Goal: Information Seeking & Learning: Learn about a topic

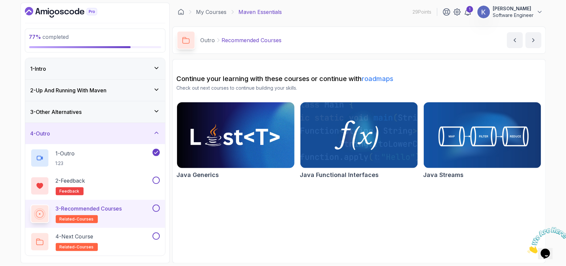
click at [243, 149] on img at bounding box center [235, 135] width 123 height 69
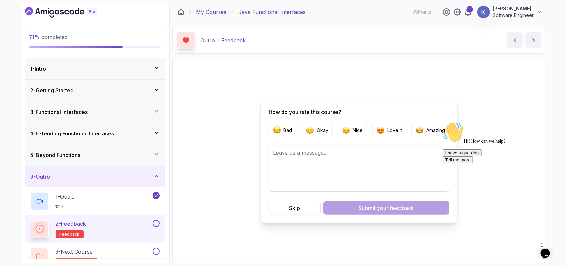
click at [218, 13] on link "My Courses" at bounding box center [211, 12] width 31 height 8
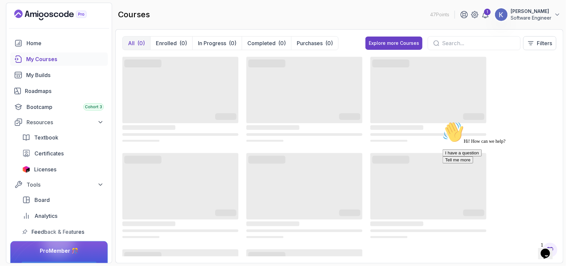
click at [443, 121] on icon "Chat attention grabber" at bounding box center [443, 121] width 0 height 0
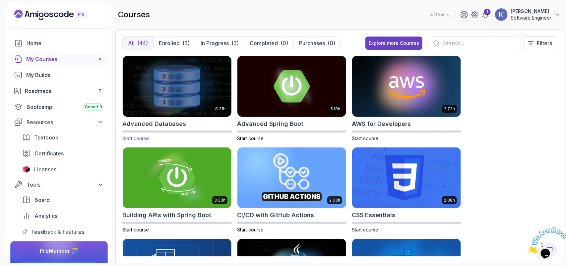
click at [163, 89] on img at bounding box center [177, 86] width 114 height 64
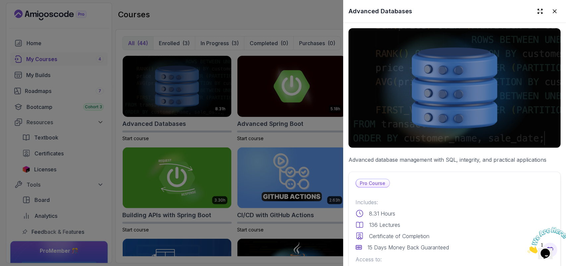
scroll to position [175, 0]
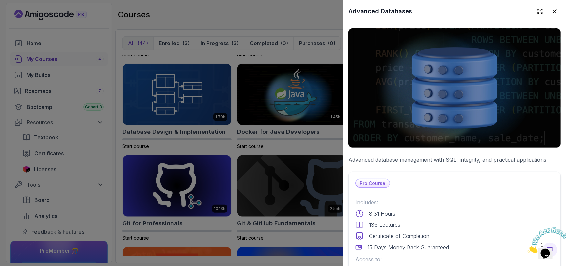
click at [445, 186] on div "Pro Course Includes: 8.31 Hours 136 Lectures Certificate of Completion 15 Days …" at bounding box center [455, 246] width 212 height 148
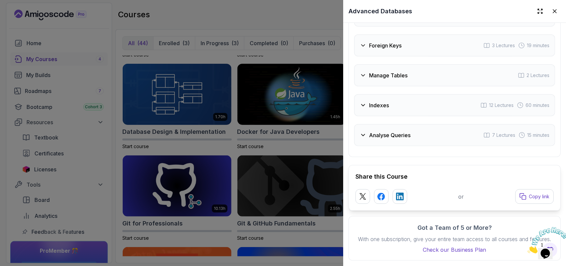
scroll to position [1396, 0]
click at [421, 128] on div "Analyse Queries 7 Lectures 15 minutes" at bounding box center [454, 135] width 201 height 22
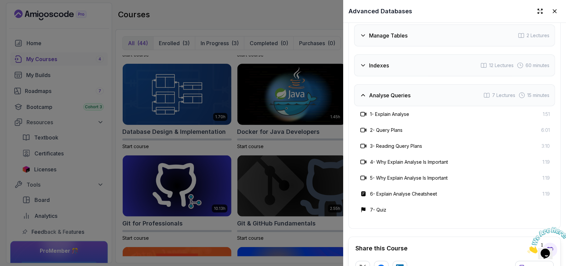
scroll to position [1365, 0]
click at [301, 30] on div at bounding box center [283, 133] width 566 height 266
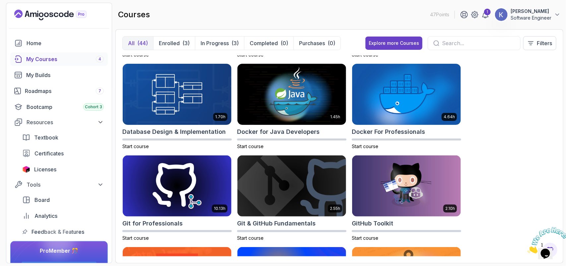
click at [501, 174] on div "8.31h Advanced Databases Start course 5.18h Advanced Spring Boot Start course 2…" at bounding box center [339, 155] width 434 height 201
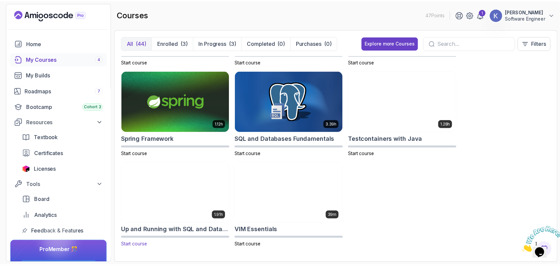
scroll to position [999, 0]
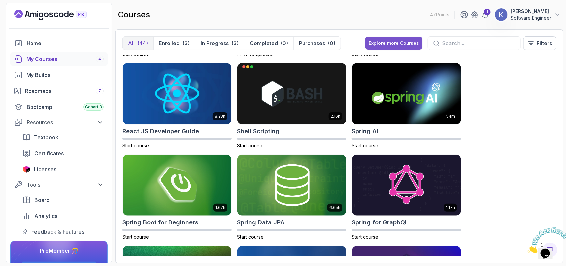
click at [387, 46] on div "Explore more Courses" at bounding box center [394, 43] width 50 height 7
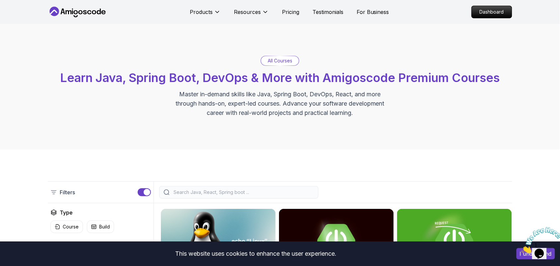
scroll to position [232, 0]
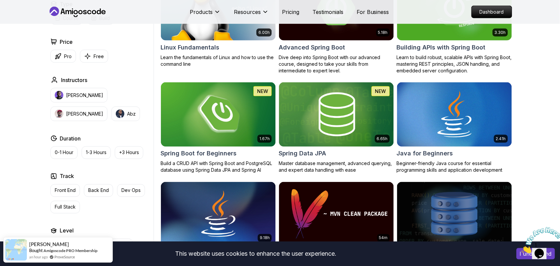
scroll to position [558, 0]
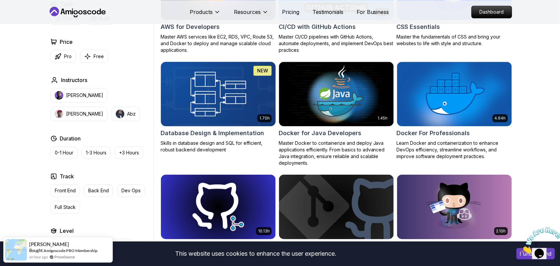
click at [242, 133] on h2 "Database Design & Implementation" at bounding box center [213, 132] width 104 height 9
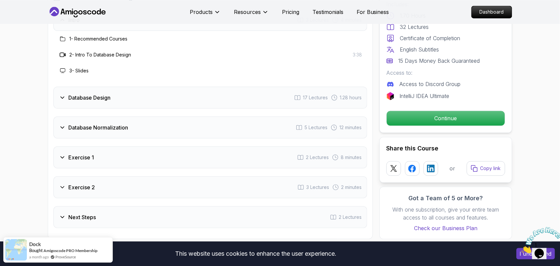
scroll to position [1161, 0]
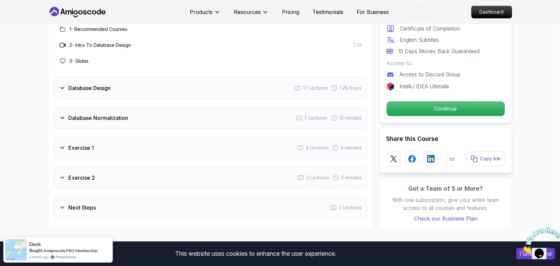
click at [203, 87] on div "Database Design 17 Lectures 1.28 hours" at bounding box center [210, 88] width 314 height 22
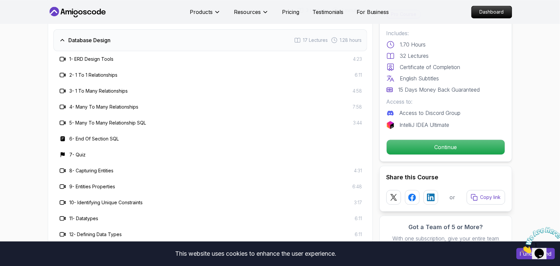
scroll to position [1393, 0]
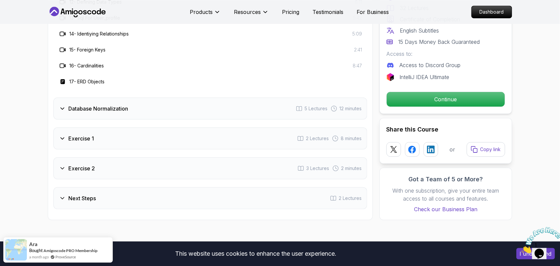
click at [125, 143] on div "Exercise 1 2 Lectures 8 minutes" at bounding box center [210, 138] width 314 height 22
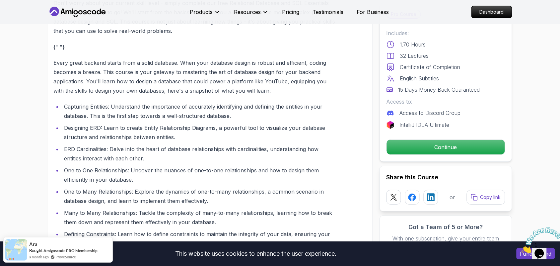
scroll to position [0, 0]
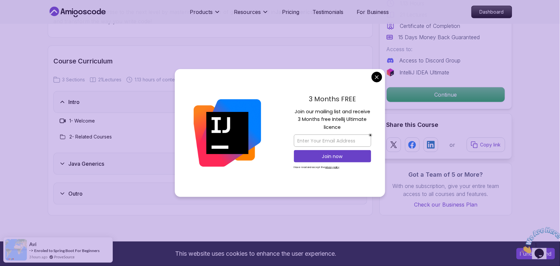
scroll to position [929, 0]
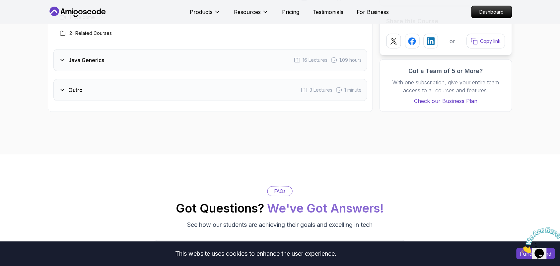
click at [375, 75] on body "This website uses cookies to enhance the user experience. I understand Products…" at bounding box center [280, 87] width 560 height 2033
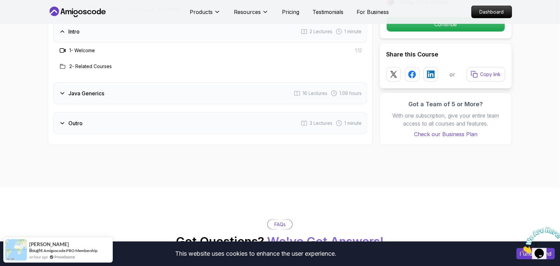
scroll to position [879, 0]
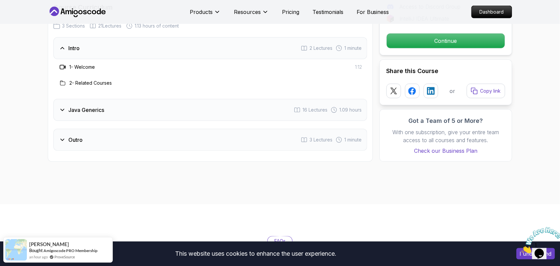
click at [246, 110] on div "Java Generics 16 Lectures 1.09 hours" at bounding box center [210, 110] width 314 height 22
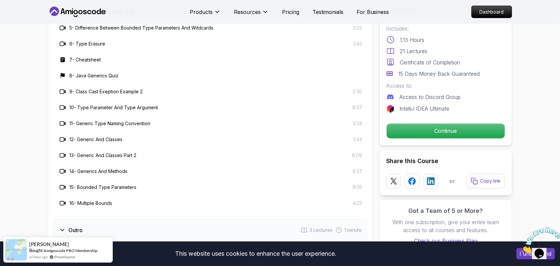
scroll to position [1029, 0]
